Goal: Task Accomplishment & Management: Complete application form

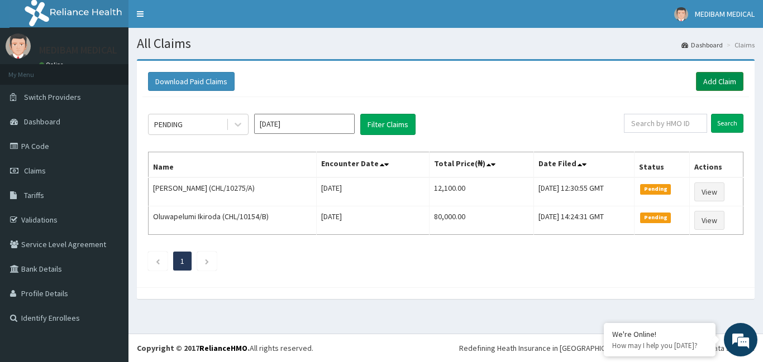
click at [725, 78] on link "Add Claim" at bounding box center [719, 81] width 47 height 19
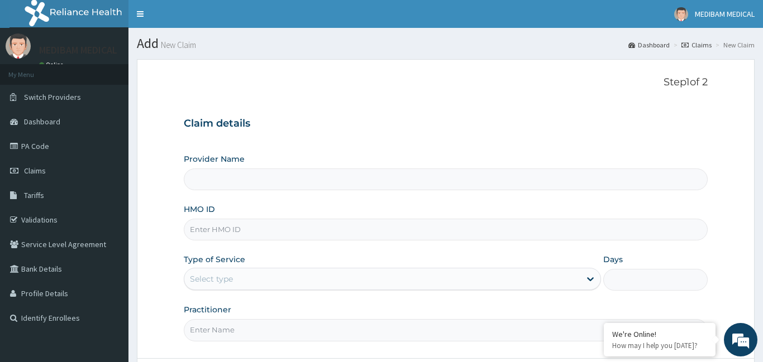
click at [246, 233] on input "HMO ID" at bounding box center [446, 230] width 524 height 22
type input "Medibam Specialist Hospital"
paste input "4112636/1"
type input "4112636/1"
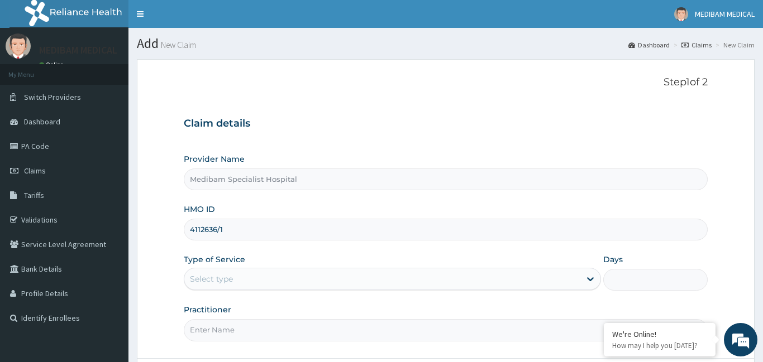
click at [291, 110] on div "Claim details Provider Name Medibam Specialist Hospital HMO ID 4112636/1 Type o…" at bounding box center [446, 224] width 524 height 234
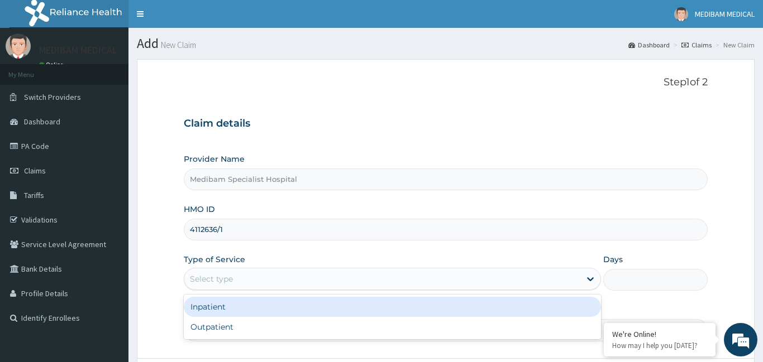
click at [265, 278] on div "Select type" at bounding box center [382, 279] width 396 height 18
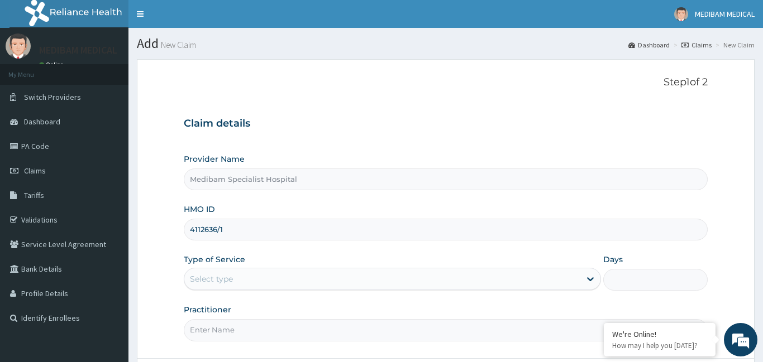
click at [266, 325] on input "Practitioner" at bounding box center [446, 330] width 524 height 22
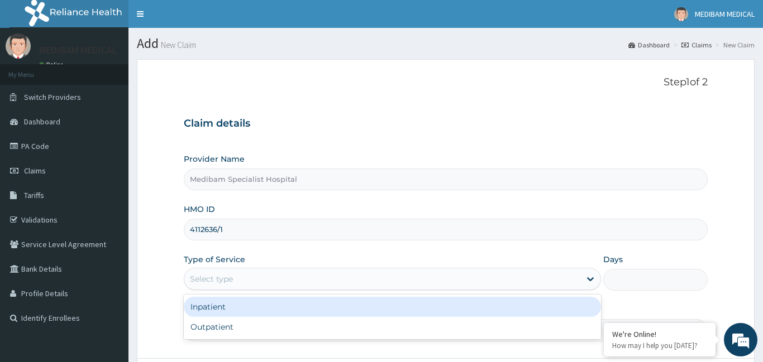
click at [247, 280] on div "Select type" at bounding box center [382, 279] width 396 height 18
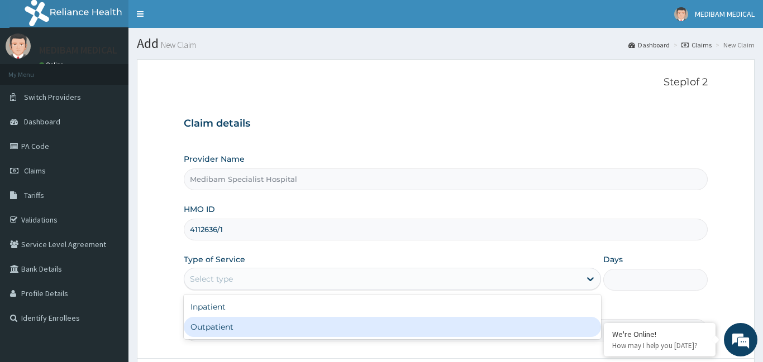
click at [240, 329] on div "Outpatient" at bounding box center [393, 327] width 418 height 20
click at [240, 329] on input "Practitioner" at bounding box center [446, 330] width 524 height 22
type input "1"
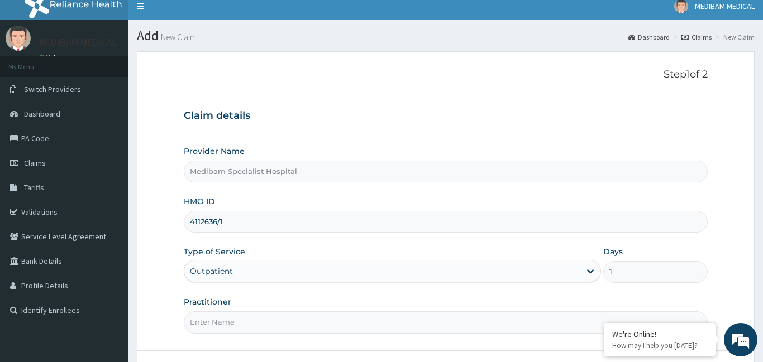
scroll to position [14, 0]
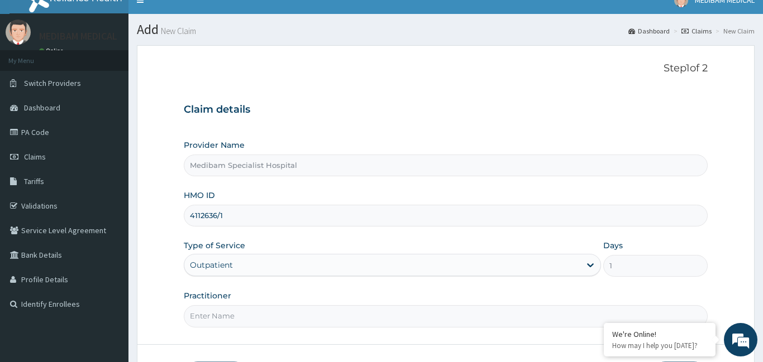
click at [339, 315] on input "Practitioner" at bounding box center [446, 316] width 524 height 22
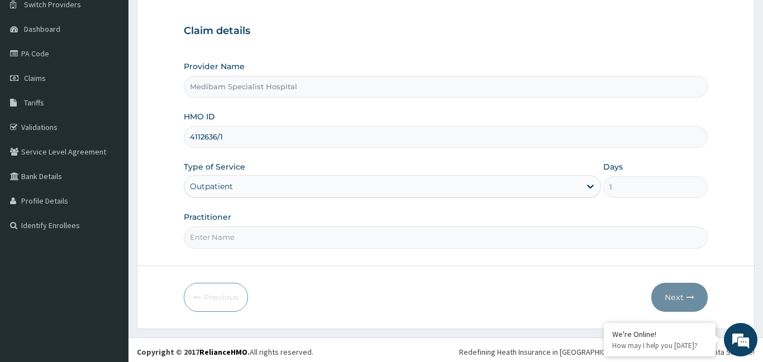
scroll to position [97, 0]
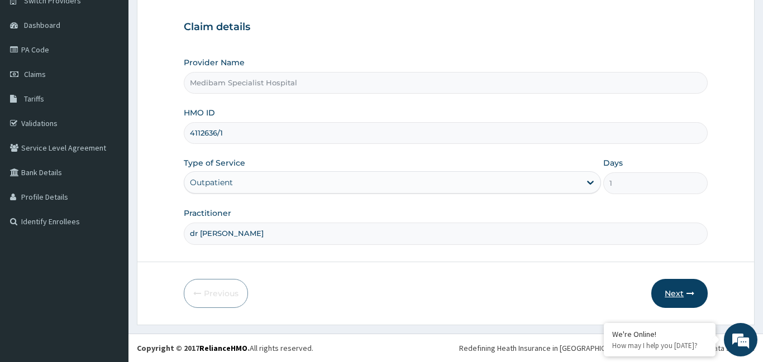
type input "dr omojuwa"
drag, startPoint x: 682, startPoint y: 291, endPoint x: 558, endPoint y: 248, distance: 130.5
click at [681, 291] on button "Next" at bounding box center [679, 293] width 56 height 29
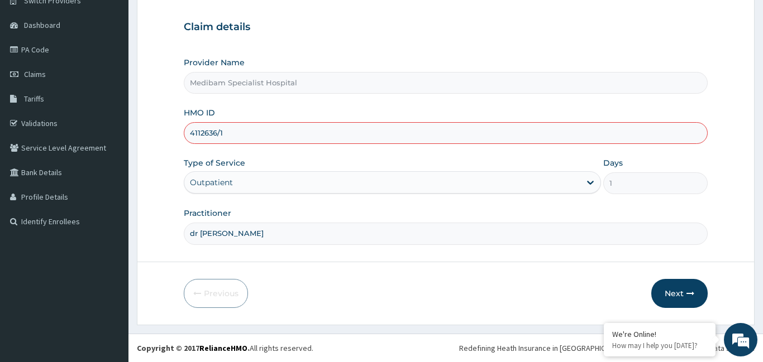
click at [232, 137] on input "4112636/1" at bounding box center [446, 133] width 524 height 22
type input "4"
type input "sbl/10339/a"
click at [682, 295] on button "Next" at bounding box center [679, 293] width 56 height 29
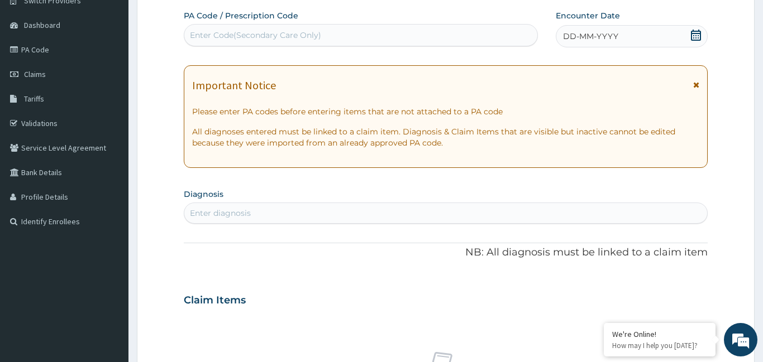
click at [607, 31] on span "DD-MM-YYYY" at bounding box center [590, 36] width 55 height 11
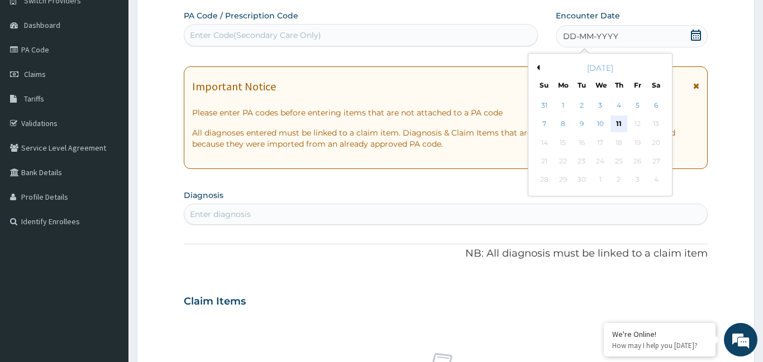
click at [617, 126] on div "11" at bounding box center [618, 124] width 17 height 17
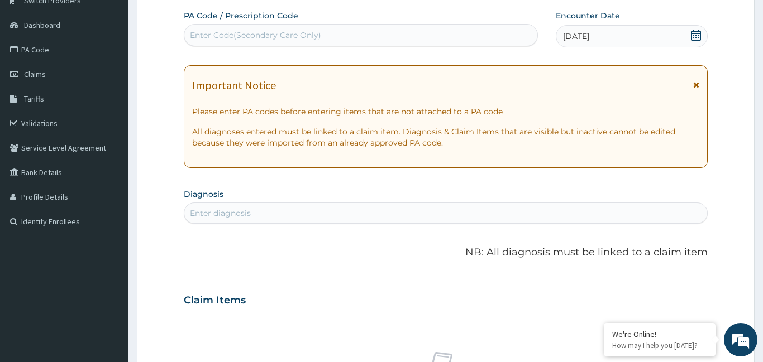
drag, startPoint x: 207, startPoint y: 215, endPoint x: 221, endPoint y: 199, distance: 21.4
click at [209, 209] on div "Enter diagnosis" at bounding box center [220, 213] width 61 height 11
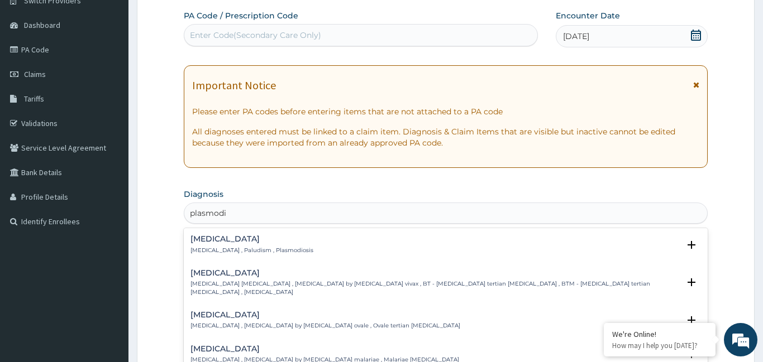
type input "plasmodia"
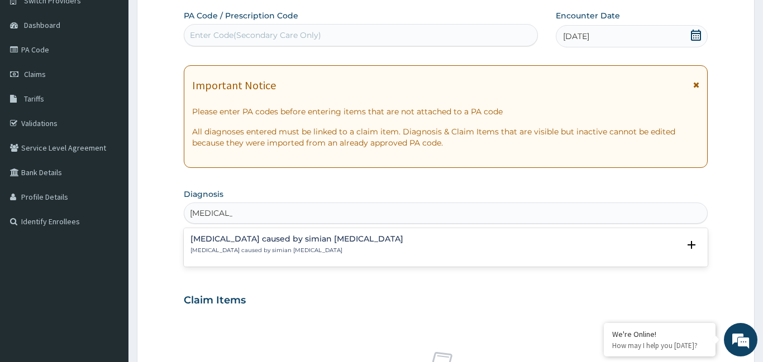
click at [225, 253] on p "Malaria caused by simian plasmodia" at bounding box center [296, 251] width 213 height 8
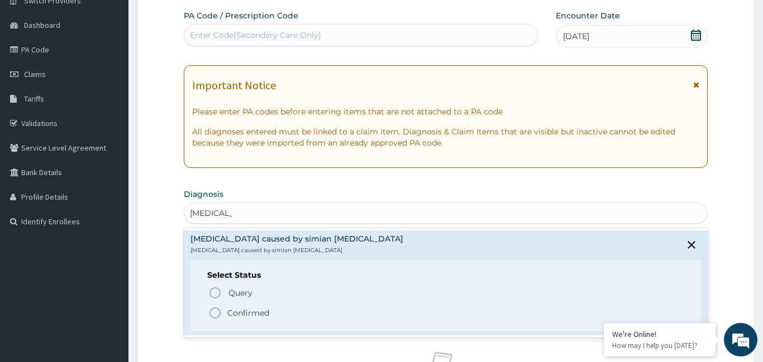
click at [215, 312] on icon "status option filled" at bounding box center [214, 312] width 13 height 13
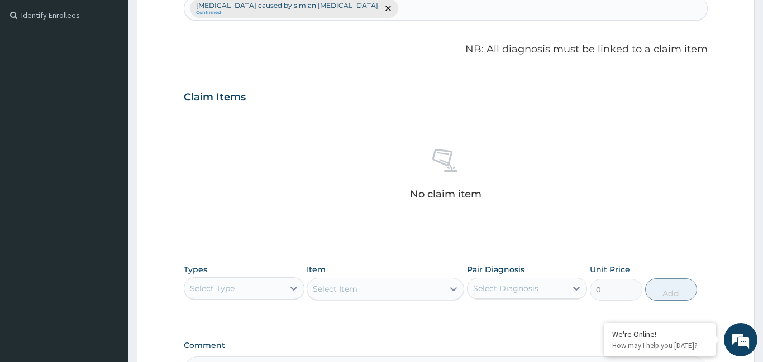
scroll to position [304, 0]
click at [296, 290] on icon at bounding box center [293, 287] width 11 height 11
click at [255, 353] on div "Procedures" at bounding box center [244, 356] width 121 height 20
click at [452, 290] on div "Select Item" at bounding box center [384, 288] width 157 height 22
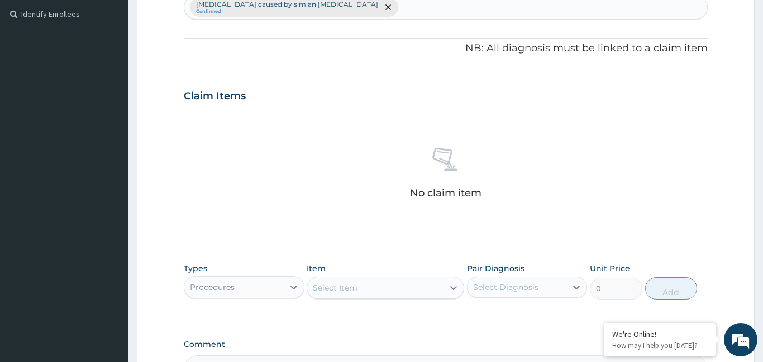
click at [432, 294] on div "Select Item" at bounding box center [375, 288] width 136 height 18
click at [433, 293] on div "Select Item" at bounding box center [375, 288] width 136 height 18
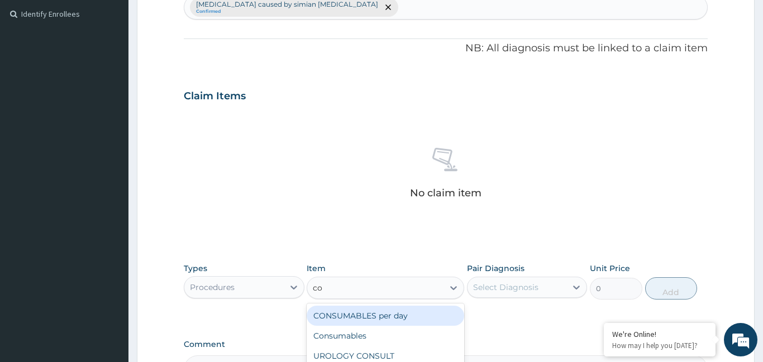
type input "con"
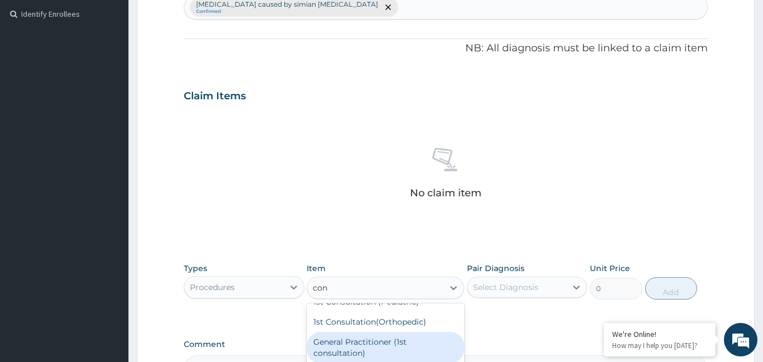
scroll to position [77, 0]
click at [401, 346] on div "General Practitioner (1st consultation)" at bounding box center [384, 344] width 157 height 31
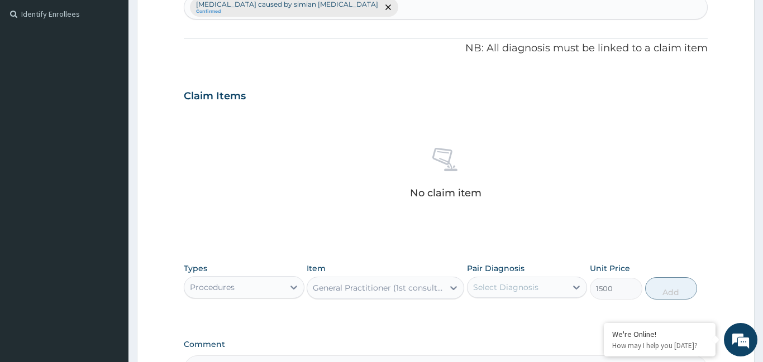
type input "1500"
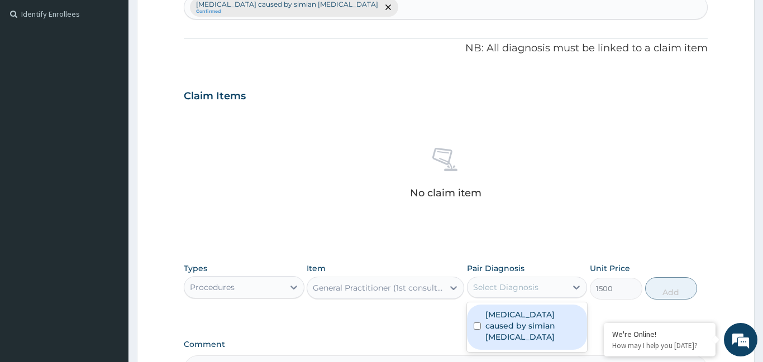
click at [566, 288] on div "Select Diagnosis" at bounding box center [516, 288] width 99 height 18
click at [549, 292] on div "Select Diagnosis" at bounding box center [516, 288] width 99 height 18
click at [517, 315] on label "Malaria caused by simian plasmodia" at bounding box center [532, 325] width 95 height 33
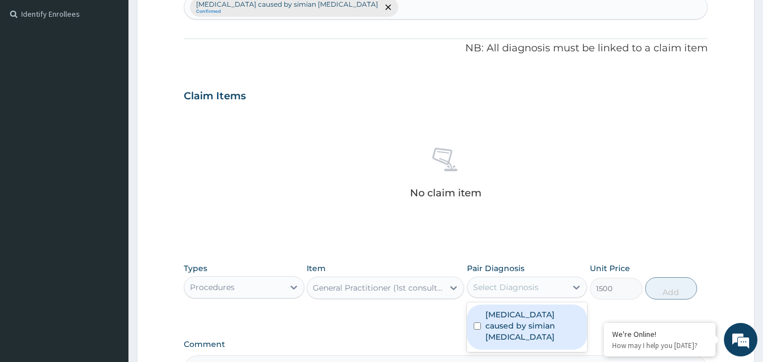
click at [518, 318] on label "Malaria caused by simian plasmodia" at bounding box center [532, 325] width 95 height 33
click at [480, 323] on input "checkbox" at bounding box center [476, 326] width 7 height 7
checkbox input "true"
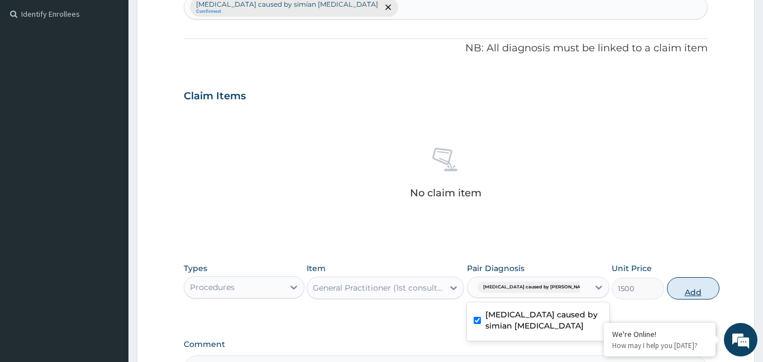
click at [667, 291] on button "Add" at bounding box center [693, 288] width 52 height 22
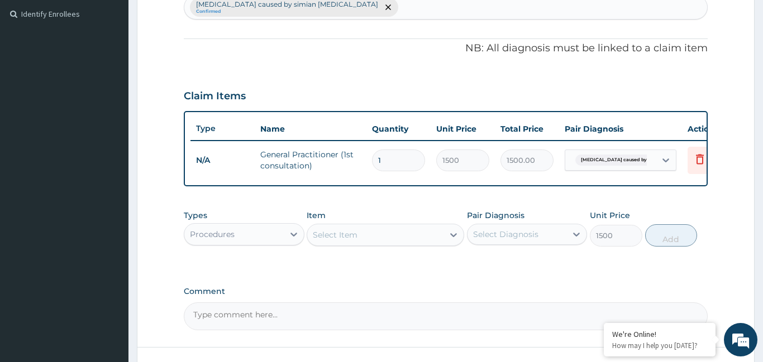
type input "0"
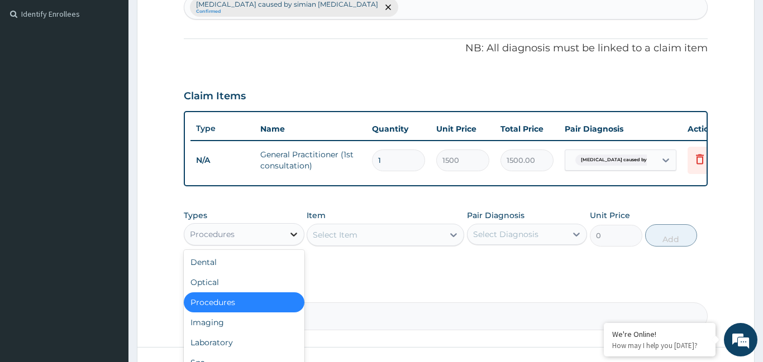
click at [293, 233] on icon at bounding box center [293, 234] width 11 height 11
click at [232, 342] on div "Laboratory" at bounding box center [244, 343] width 121 height 20
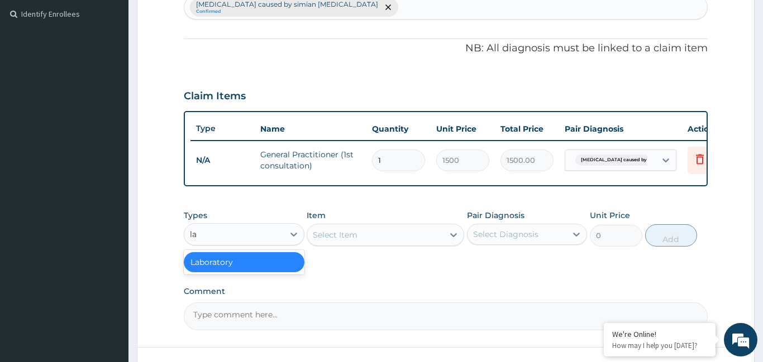
type input "lab"
click at [247, 273] on div "Laboratory" at bounding box center [244, 262] width 121 height 25
click at [257, 260] on div "Laboratory" at bounding box center [244, 262] width 121 height 20
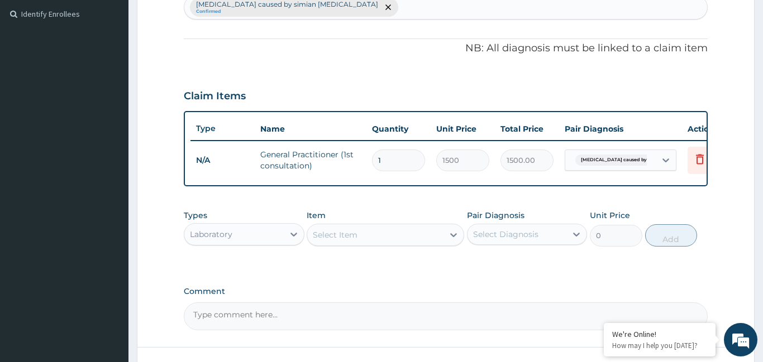
click at [364, 237] on div "Select Item" at bounding box center [375, 235] width 136 height 18
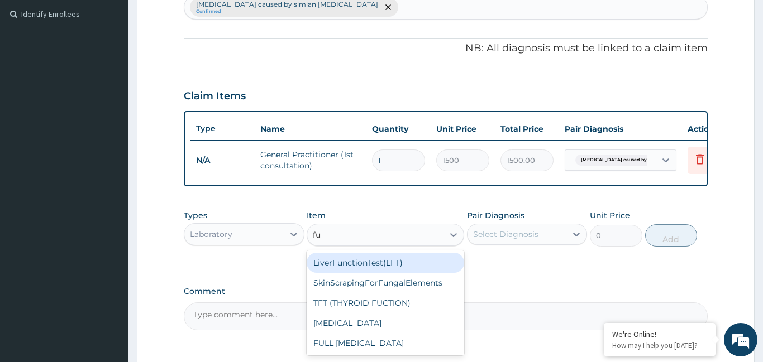
scroll to position [0, 0]
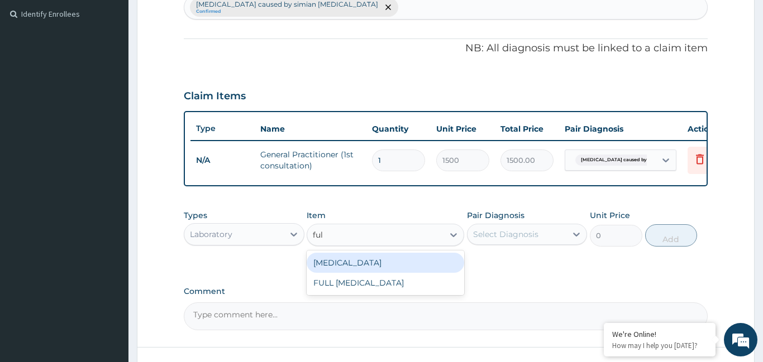
type input "full"
click at [392, 266] on div "Full blood count" at bounding box center [384, 263] width 157 height 20
click at [392, 266] on div "Types Laboratory Item option General Practitioner (1st consultation), selected.…" at bounding box center [446, 236] width 524 height 65
type input "3000"
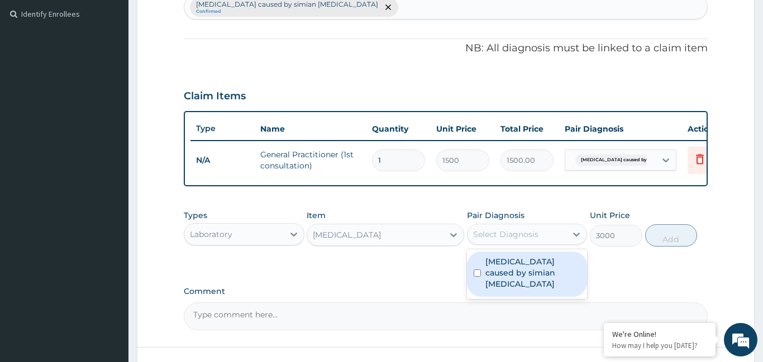
drag, startPoint x: 567, startPoint y: 233, endPoint x: 559, endPoint y: 252, distance: 20.5
click at [567, 234] on div at bounding box center [576, 234] width 20 height 20
click at [554, 267] on label "Malaria caused by simian plasmodia" at bounding box center [532, 272] width 95 height 33
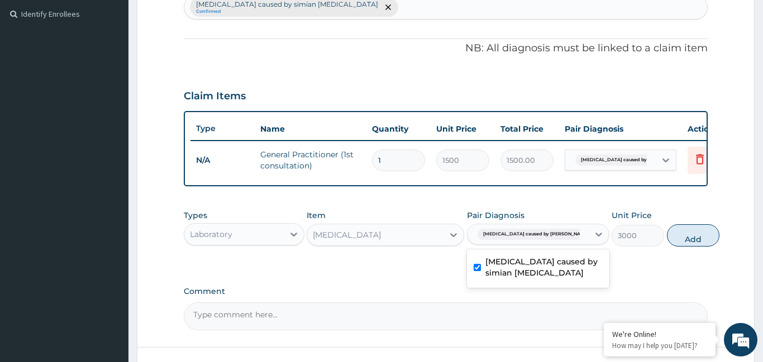
checkbox input "true"
click at [673, 238] on button "Add" at bounding box center [693, 235] width 52 height 22
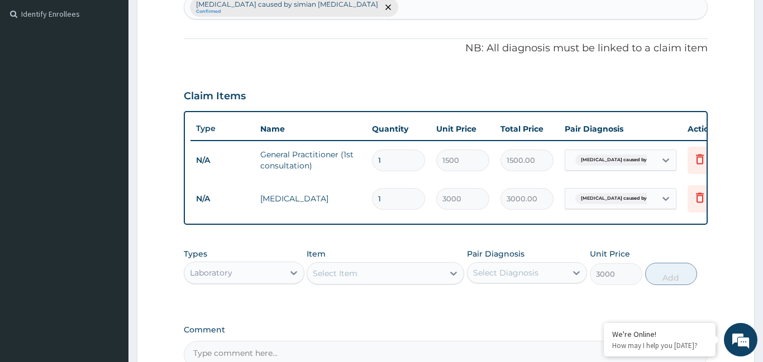
type input "0"
click at [384, 277] on div "Select Item" at bounding box center [375, 274] width 136 height 18
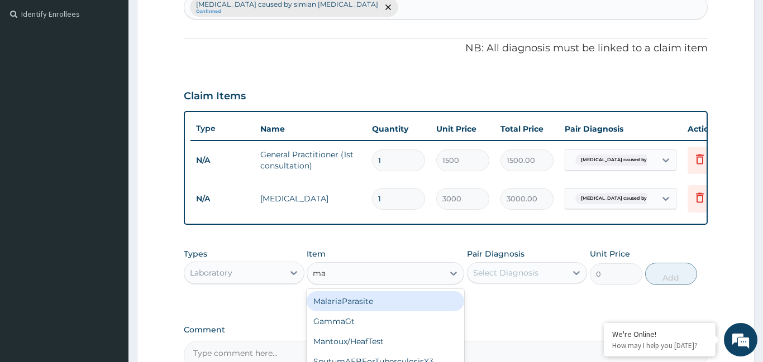
type input "mal"
click at [372, 307] on div "MalariaParasite" at bounding box center [384, 301] width 157 height 20
click at [372, 307] on div "Types Laboratory Item option Full blood count, selected. option MalariaParasite…" at bounding box center [446, 275] width 524 height 65
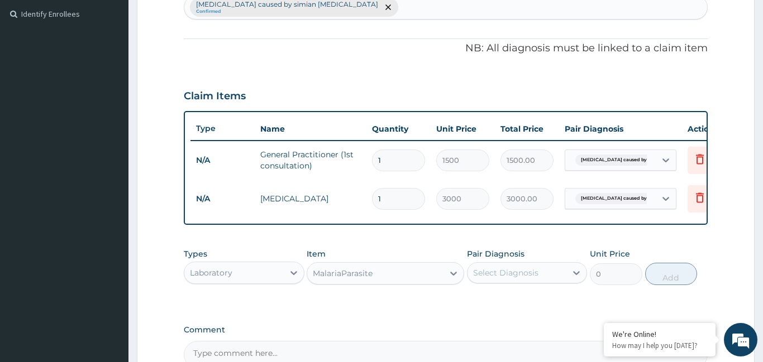
type input "1000"
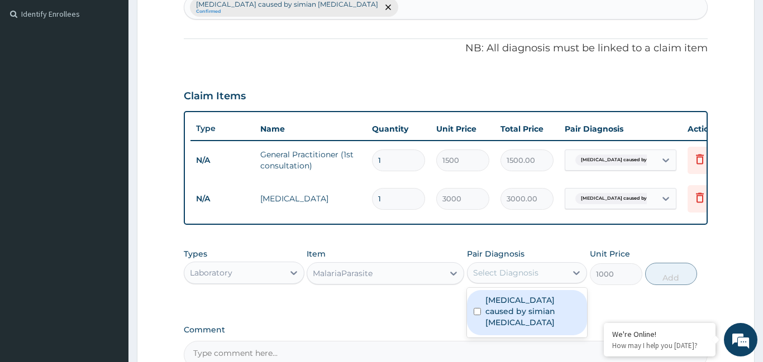
click at [535, 267] on div "Select Diagnosis" at bounding box center [505, 272] width 65 height 11
click at [533, 303] on label "Malaria caused by simian plasmodia" at bounding box center [532, 311] width 95 height 33
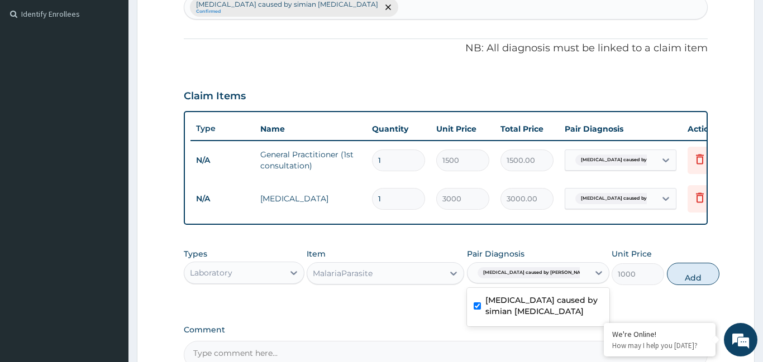
checkbox input "true"
click at [669, 272] on button "Add" at bounding box center [693, 274] width 52 height 22
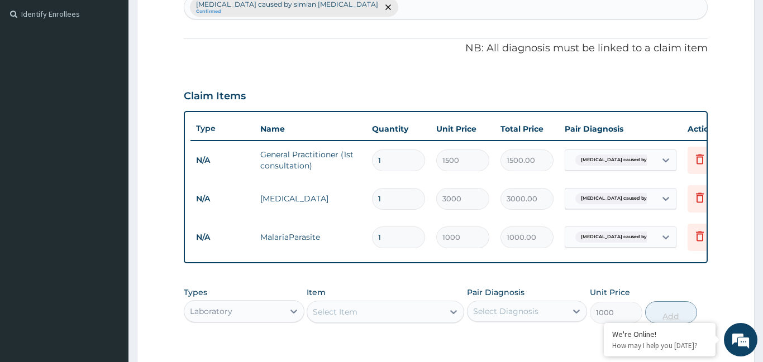
type input "0"
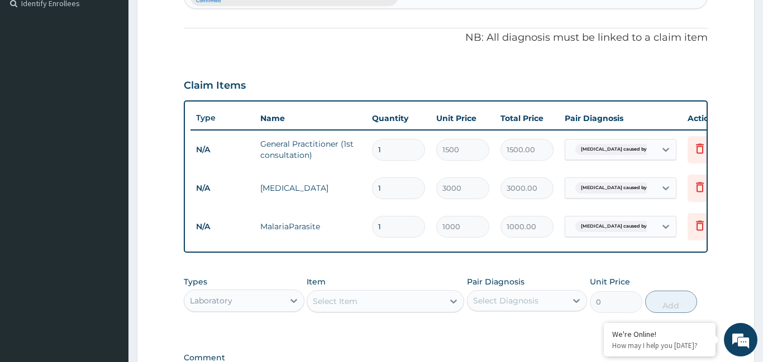
scroll to position [316, 0]
click at [295, 301] on icon at bounding box center [293, 299] width 11 height 11
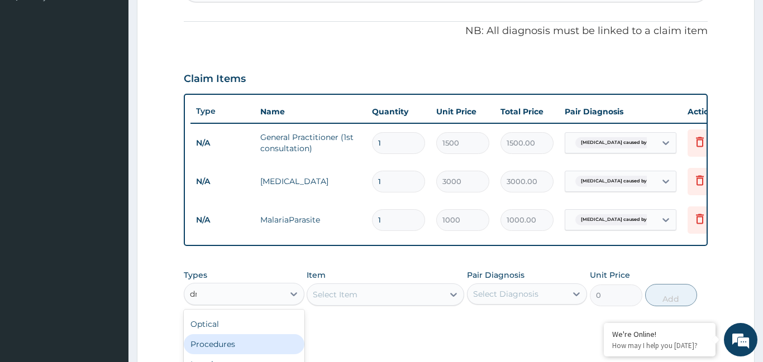
scroll to position [0, 0]
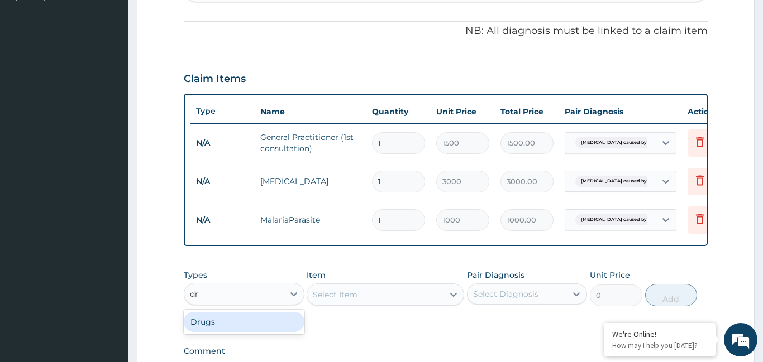
type input "dru"
drag, startPoint x: 214, startPoint y: 322, endPoint x: 314, endPoint y: 291, distance: 104.7
click at [217, 321] on div "Drugs" at bounding box center [244, 322] width 121 height 20
click at [375, 294] on div "Select Item" at bounding box center [384, 295] width 157 height 22
click at [449, 296] on div "Select Item" at bounding box center [384, 295] width 157 height 22
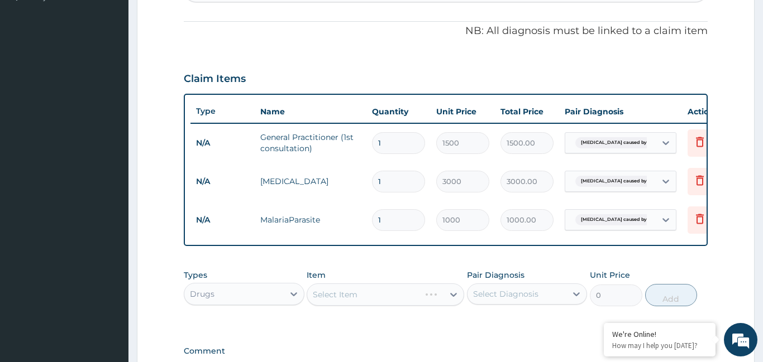
click at [449, 296] on icon at bounding box center [453, 294] width 11 height 11
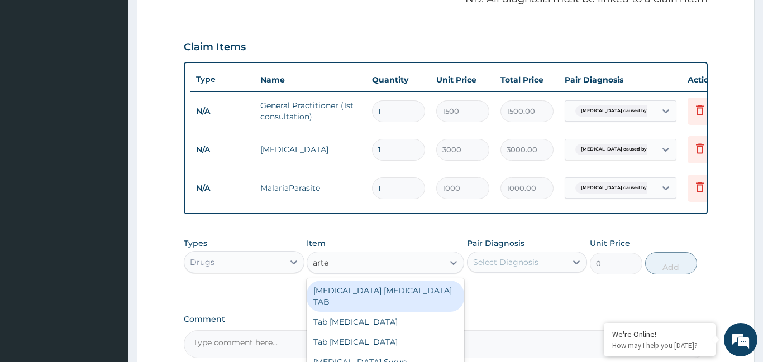
scroll to position [355, 0]
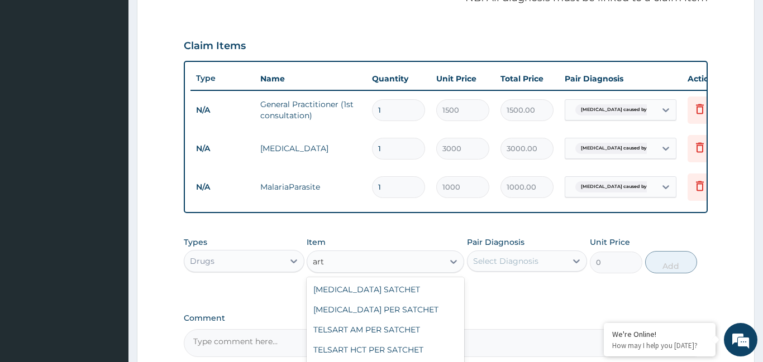
type input "arth"
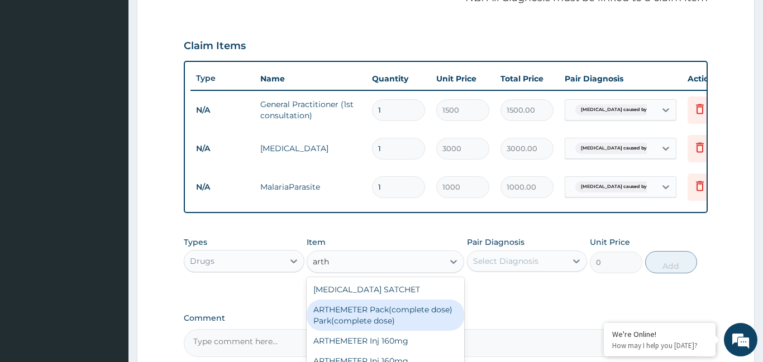
drag, startPoint x: 381, startPoint y: 308, endPoint x: 465, endPoint y: 277, distance: 89.9
click at [383, 308] on div "ARTHEMETER Pack(complete dose) Park(complete dose)" at bounding box center [384, 315] width 157 height 31
type input "2800"
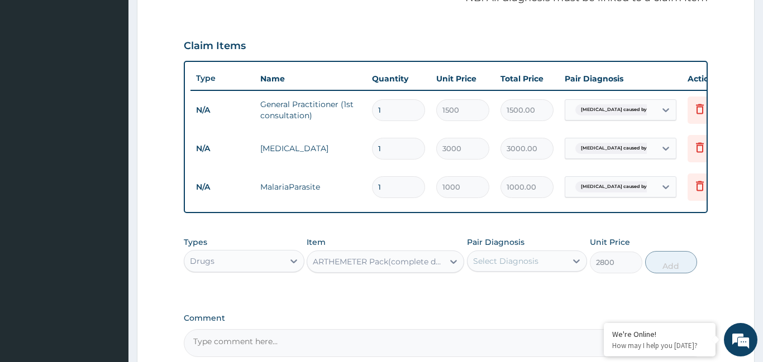
drag, startPoint x: 526, startPoint y: 257, endPoint x: 528, endPoint y: 267, distance: 10.2
click at [526, 258] on div "Select Diagnosis" at bounding box center [505, 261] width 65 height 11
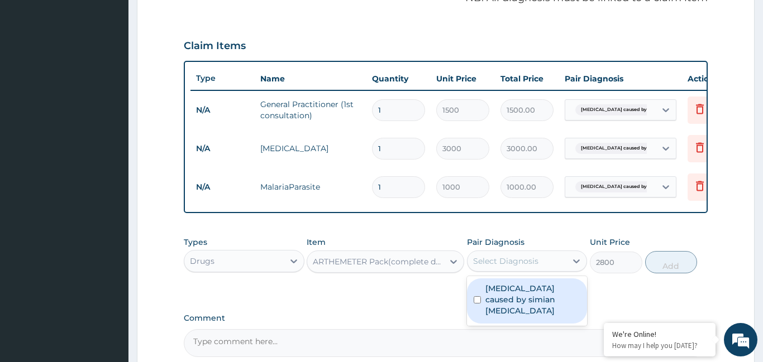
click at [527, 289] on label "Malaria caused by simian plasmodia" at bounding box center [532, 299] width 95 height 33
checkbox input "true"
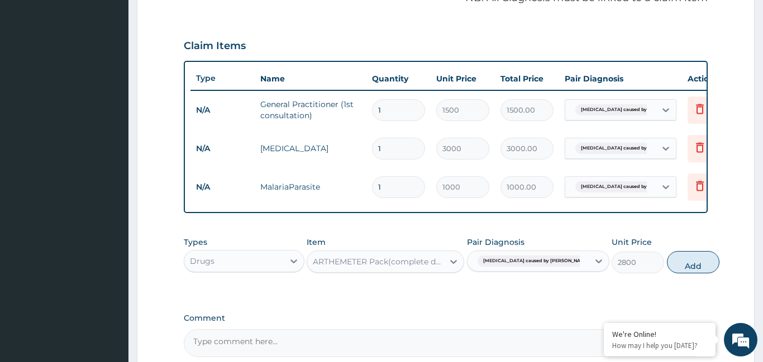
drag, startPoint x: 661, startPoint y: 265, endPoint x: 458, endPoint y: 273, distance: 203.4
click at [667, 265] on button "Add" at bounding box center [693, 262] width 52 height 22
type input "0"
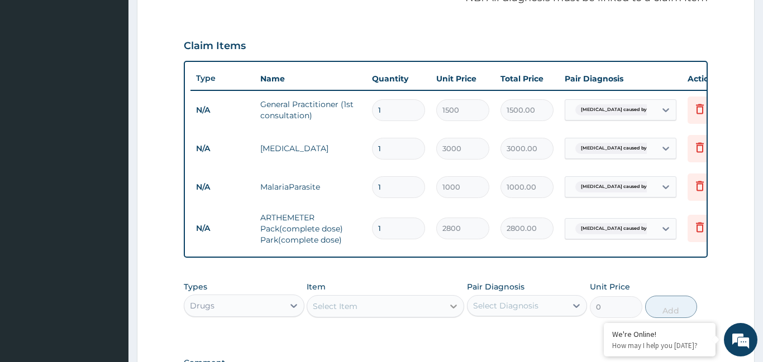
click at [450, 304] on icon at bounding box center [453, 306] width 11 height 11
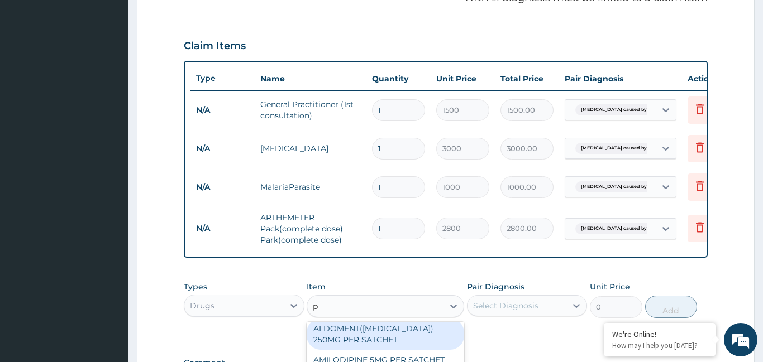
scroll to position [0, 0]
type input "parace"
click at [400, 338] on div "Paracetamol Injection 150MG" at bounding box center [384, 334] width 157 height 20
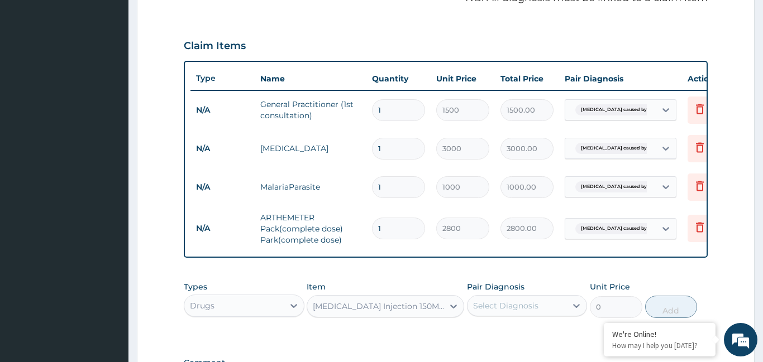
type input "250"
drag, startPoint x: 503, startPoint y: 299, endPoint x: 508, endPoint y: 306, distance: 8.8
click at [504, 299] on div "Select Diagnosis" at bounding box center [516, 306] width 99 height 18
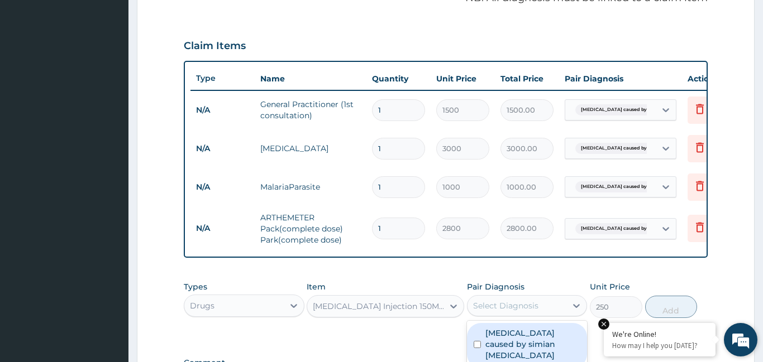
drag, startPoint x: 520, startPoint y: 332, endPoint x: 647, endPoint y: 327, distance: 127.4
click at [526, 331] on label "Malaria caused by simian plasmodia" at bounding box center [532, 344] width 95 height 33
checkbox input "true"
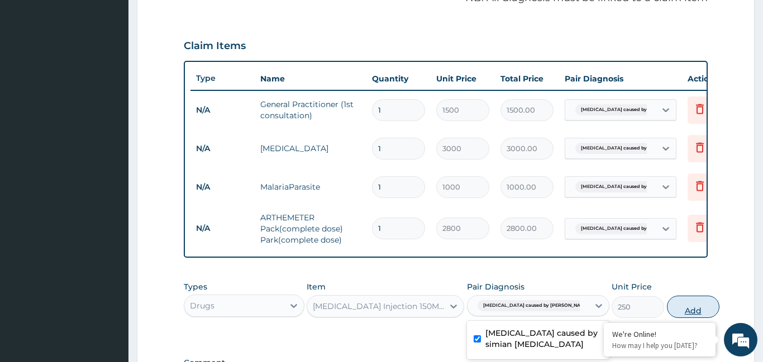
click at [673, 313] on button "Add" at bounding box center [693, 307] width 52 height 22
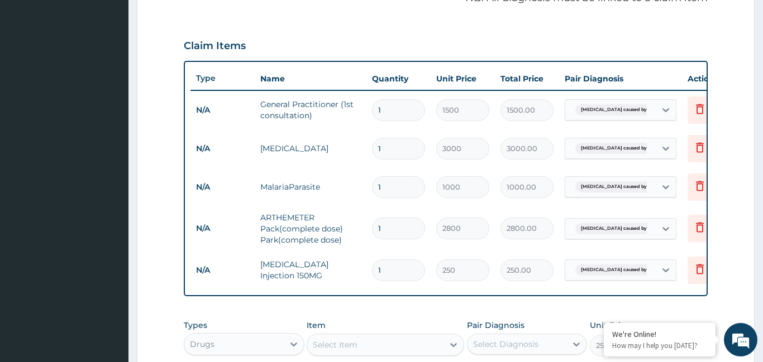
type input "0"
type input "0.00"
type input "2"
type input "500.00"
type input "0.00"
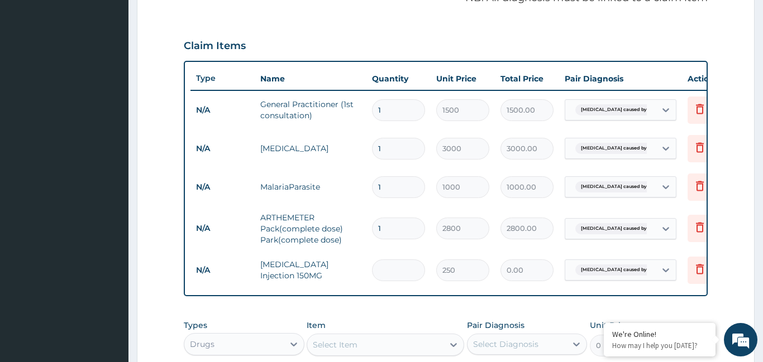
type input "4"
type input "1000.00"
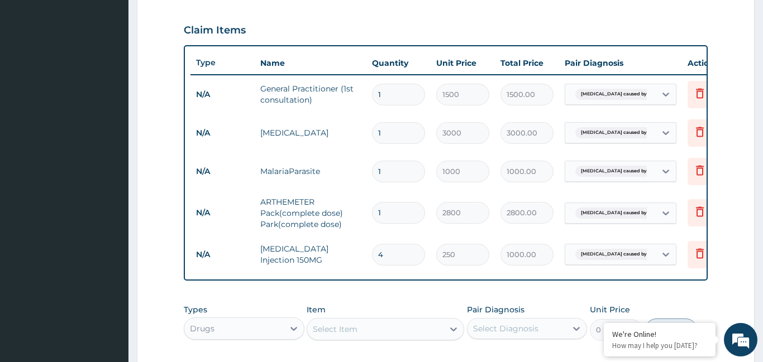
scroll to position [379, 0]
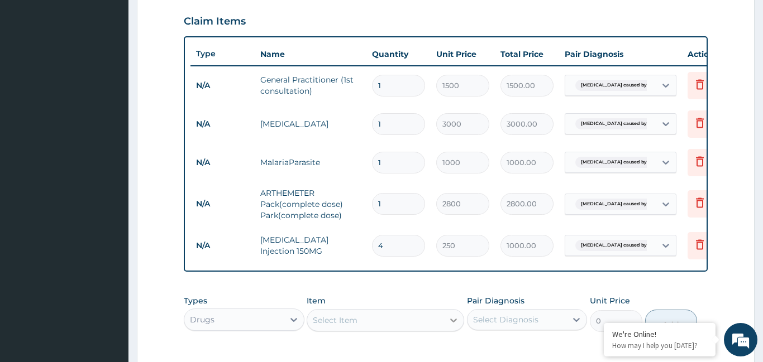
type input "4"
click at [451, 321] on icon at bounding box center [453, 320] width 11 height 11
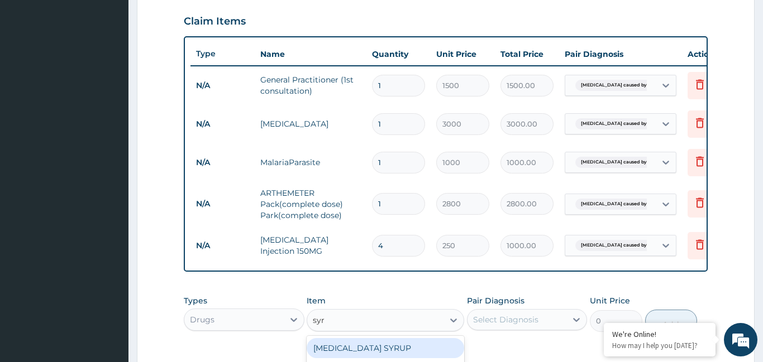
type input "syri"
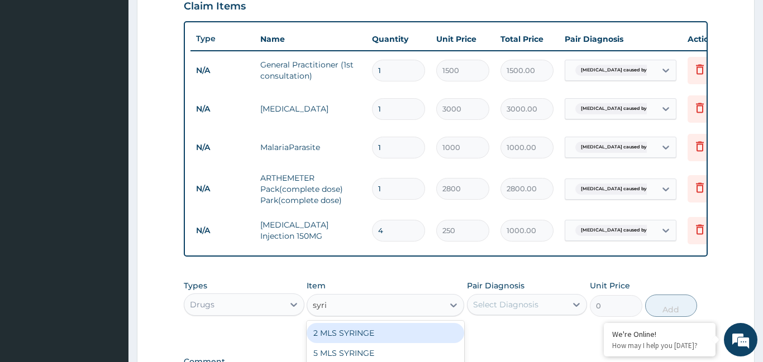
scroll to position [406, 0]
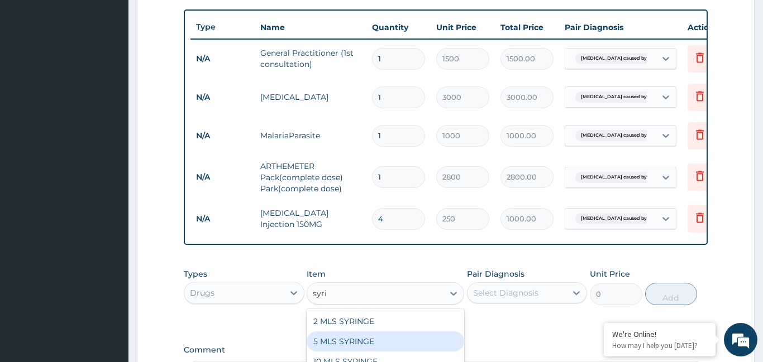
click at [398, 347] on div "5 MLS SYRINGE" at bounding box center [384, 342] width 157 height 20
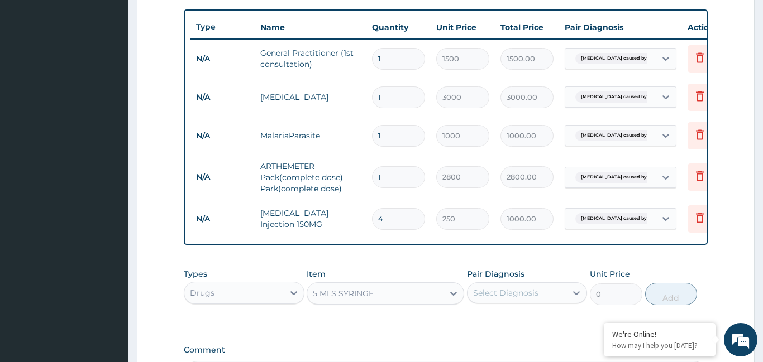
type input "70"
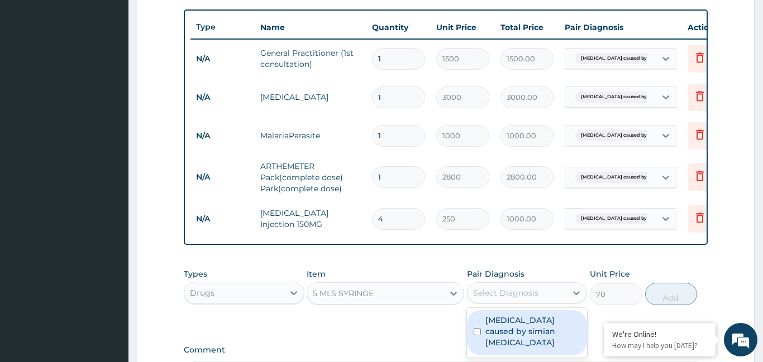
click at [506, 298] on div "Select Diagnosis" at bounding box center [505, 293] width 65 height 11
drag, startPoint x: 509, startPoint y: 321, endPoint x: 611, endPoint y: 308, distance: 103.0
click at [534, 319] on label "Malaria caused by simian plasmodia" at bounding box center [532, 331] width 95 height 33
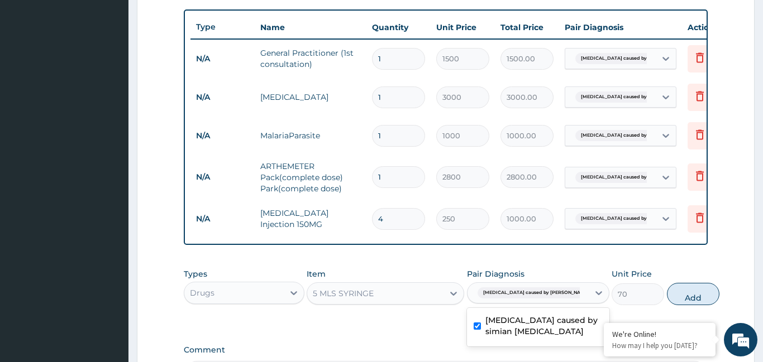
checkbox input "true"
drag, startPoint x: 668, startPoint y: 287, endPoint x: 462, endPoint y: 282, distance: 206.1
click at [667, 287] on button "Add" at bounding box center [693, 294] width 52 height 22
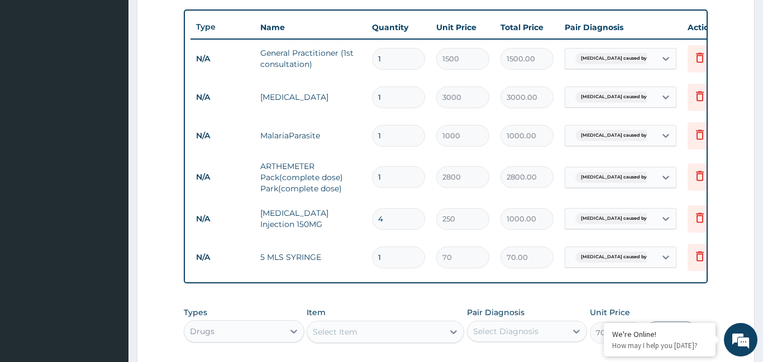
type input "0"
type input "0.00"
type input "4"
type input "280.00"
type input "4"
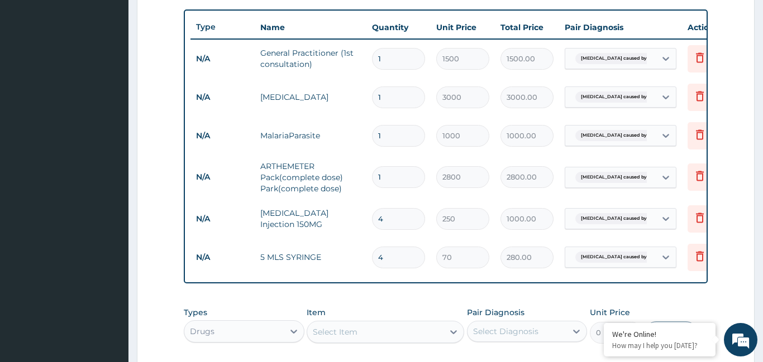
click at [391, 333] on div "Select Item" at bounding box center [375, 332] width 136 height 18
type input "meto"
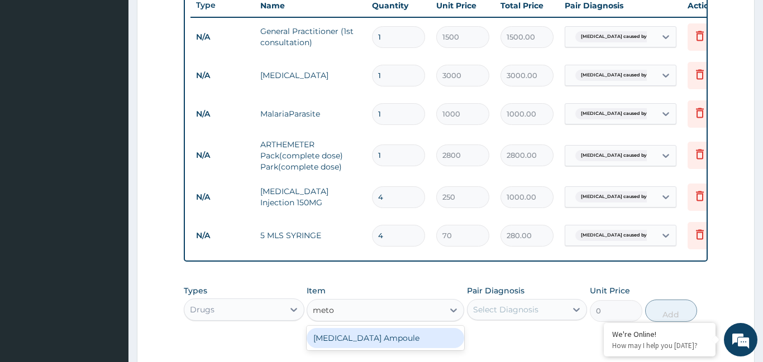
scroll to position [430, 0]
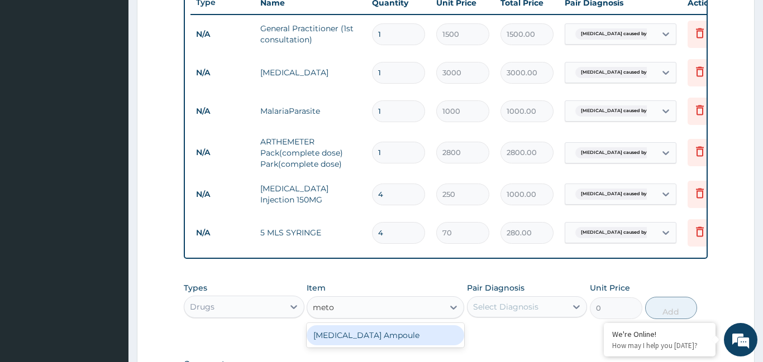
click at [379, 337] on div "METOCLOPRAMIDE Ampoule" at bounding box center [384, 335] width 157 height 20
type input "700"
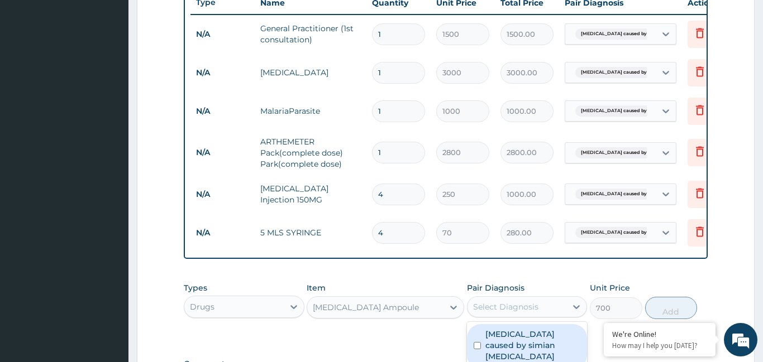
drag, startPoint x: 486, startPoint y: 303, endPoint x: 486, endPoint y: 335, distance: 31.8
click at [486, 308] on div "Select Diagnosis" at bounding box center [505, 306] width 65 height 11
drag, startPoint x: 486, startPoint y: 338, endPoint x: 564, endPoint y: 320, distance: 80.6
click at [488, 337] on label "Malaria caused by simian plasmodia" at bounding box center [532, 345] width 95 height 33
checkbox input "true"
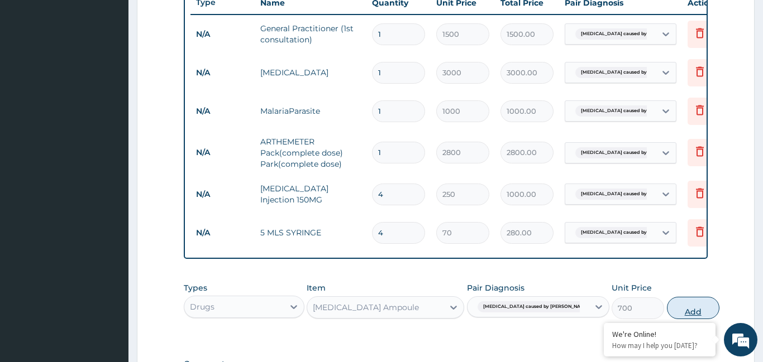
click at [667, 310] on button "Add" at bounding box center [693, 308] width 52 height 22
type input "0"
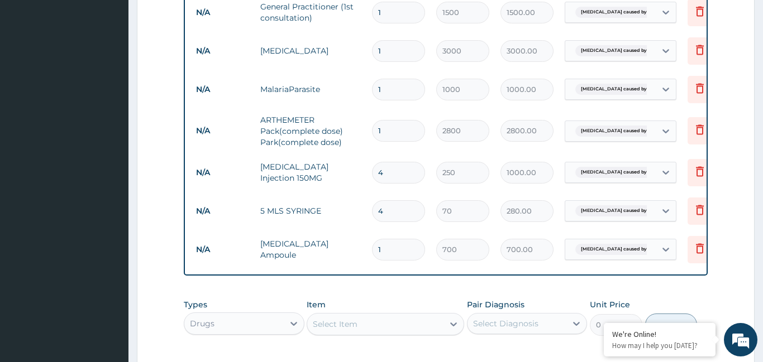
scroll to position [454, 0]
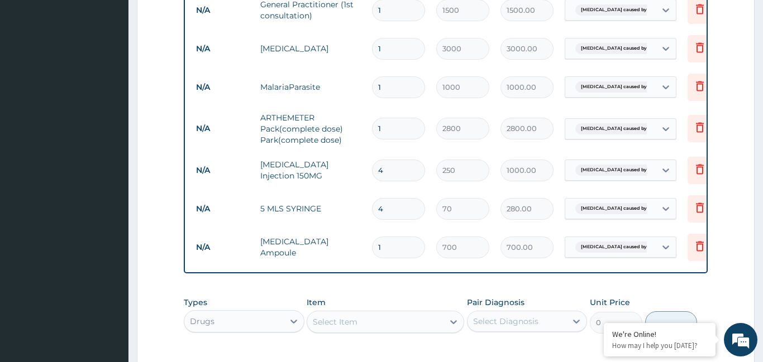
click at [367, 322] on div "Select Item" at bounding box center [375, 322] width 136 height 18
type input "pcm"
click at [404, 351] on div "PCM 500MG" at bounding box center [384, 350] width 157 height 20
type input "28"
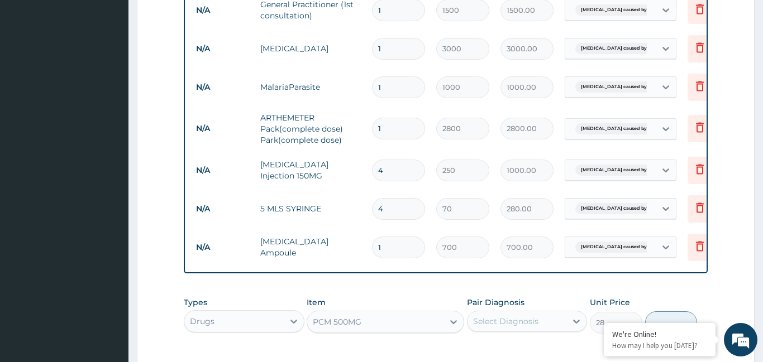
click at [505, 321] on div "Select Diagnosis" at bounding box center [505, 321] width 65 height 11
click at [515, 354] on label "Malaria caused by simian plasmodia" at bounding box center [532, 359] width 95 height 33
checkbox input "true"
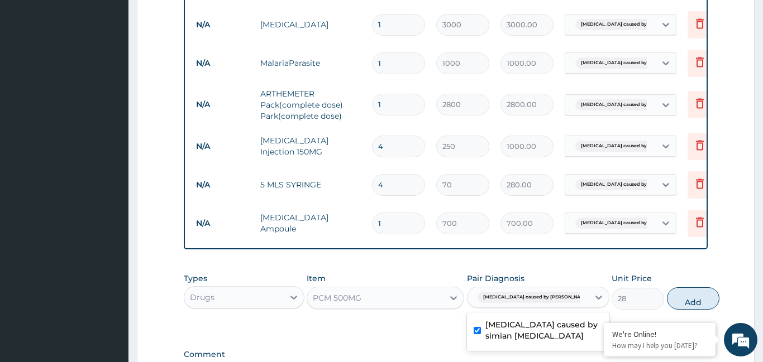
scroll to position [512, 0]
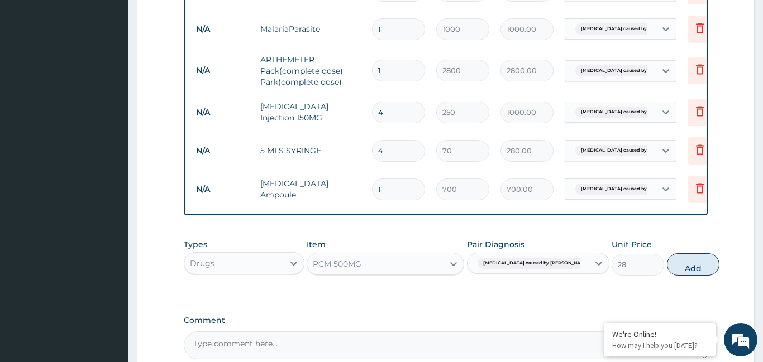
click at [669, 266] on button "Add" at bounding box center [693, 264] width 52 height 22
type input "0"
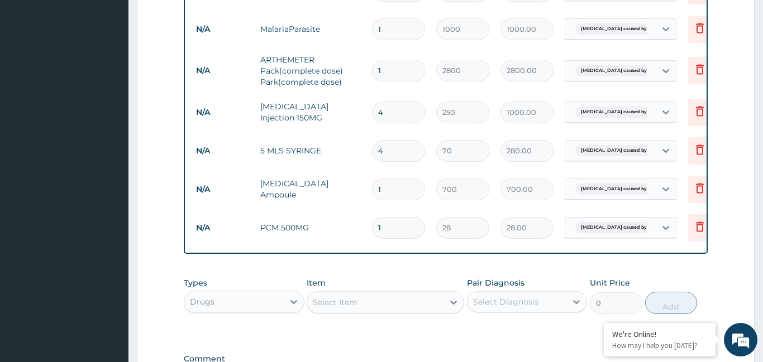
type input "18"
type input "504.00"
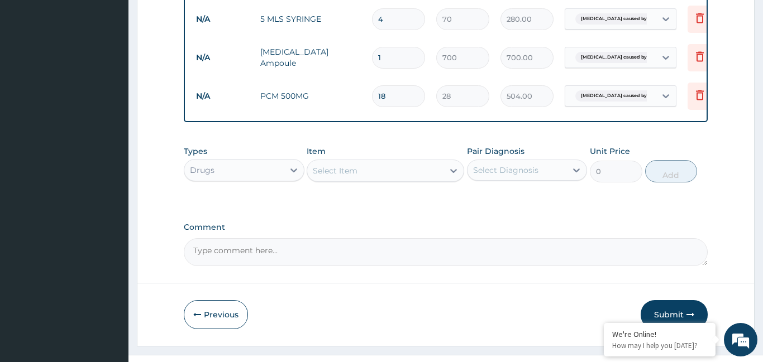
scroll to position [665, 0]
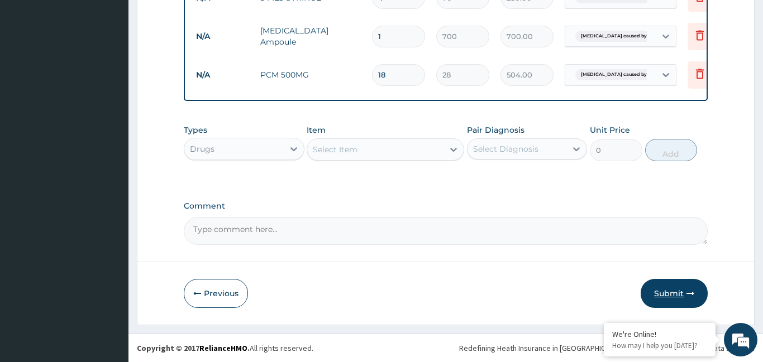
type input "18"
click at [676, 298] on button "Submit" at bounding box center [673, 293] width 67 height 29
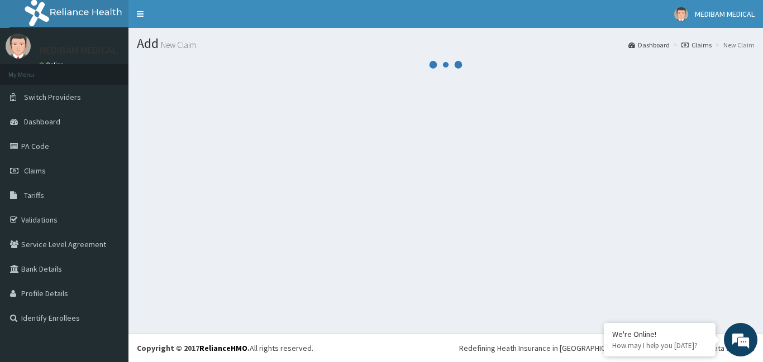
scroll to position [0, 0]
